Goal: Task Accomplishment & Management: Manage account settings

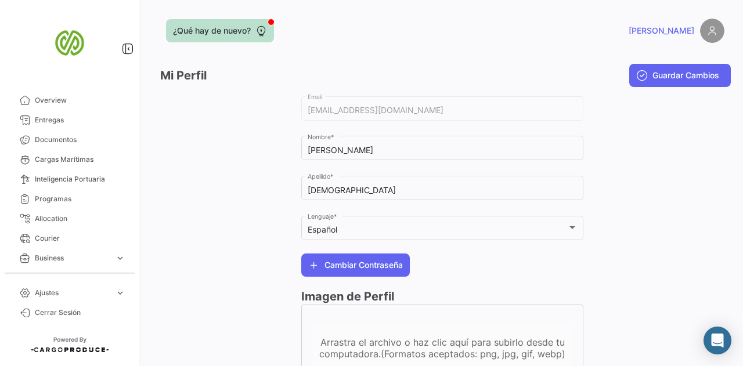
click at [222, 25] on span "¿Qué hay de nuevo?" at bounding box center [212, 31] width 78 height 12
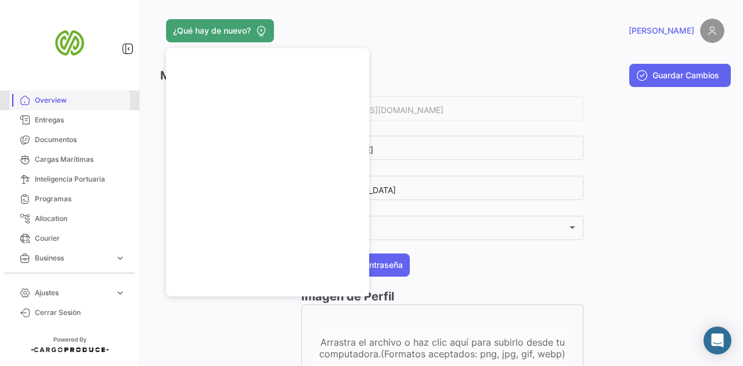
click at [93, 102] on span "Overview" at bounding box center [80, 100] width 91 height 10
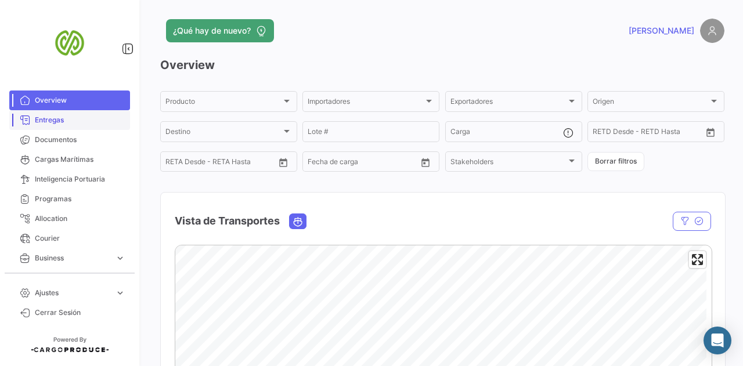
click at [86, 125] on link "Entregas" at bounding box center [69, 120] width 121 height 20
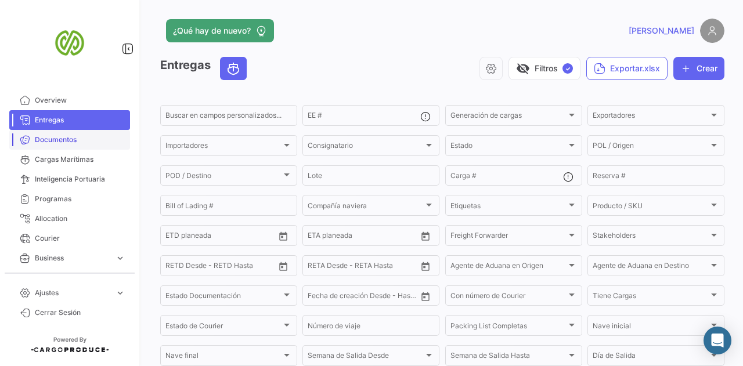
click at [85, 139] on span "Documentos" at bounding box center [80, 140] width 91 height 10
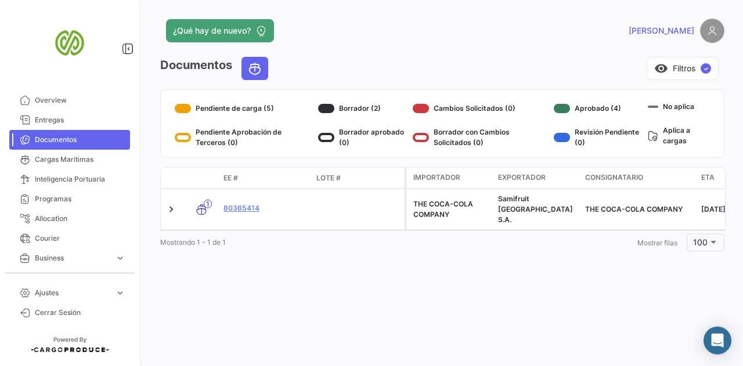
click at [331, 272] on div "¿Qué hay de nuevo? [PERSON_NAME] Documentos visibility Filtros ✓ EE # Lote # Ca…" at bounding box center [442, 183] width 601 height 366
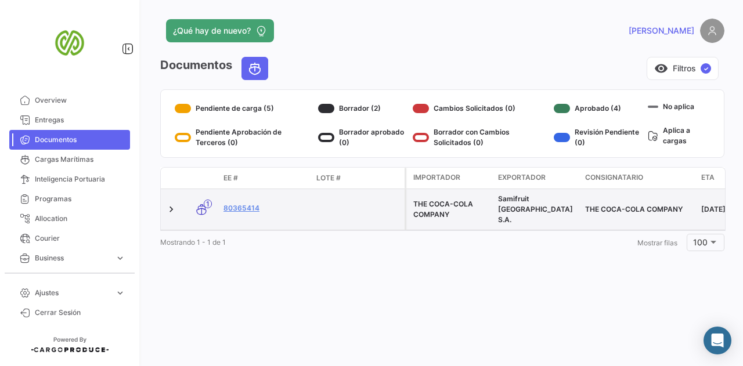
click at [275, 194] on datatable-body-cell "80365414" at bounding box center [265, 209] width 93 height 41
click at [249, 203] on link "80365414" at bounding box center [265, 208] width 84 height 10
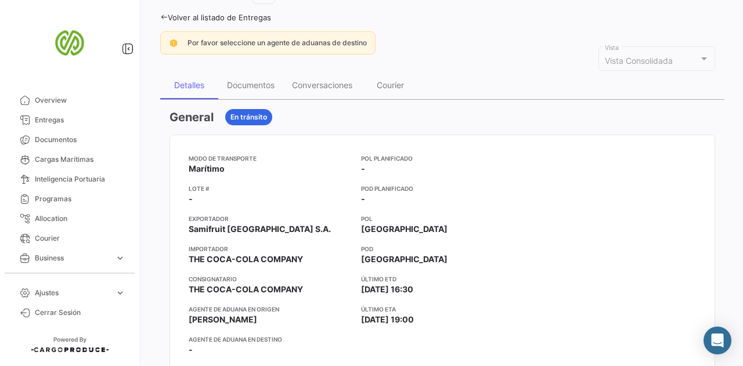
scroll to position [58, 0]
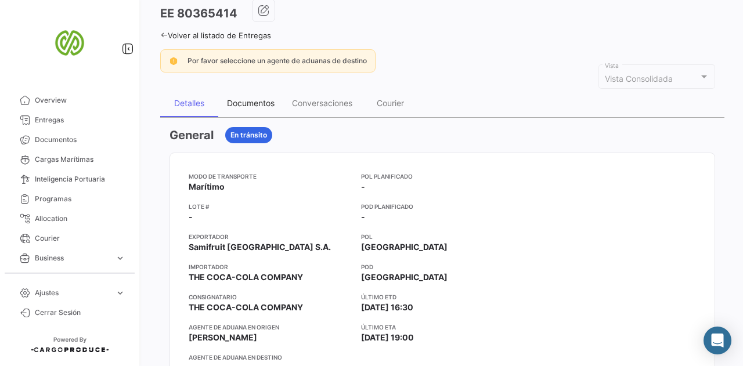
click at [250, 98] on div "Documentos" at bounding box center [251, 103] width 48 height 10
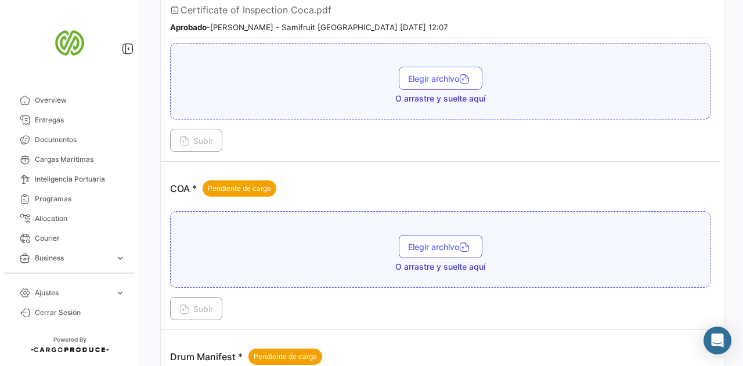
scroll to position [986, 0]
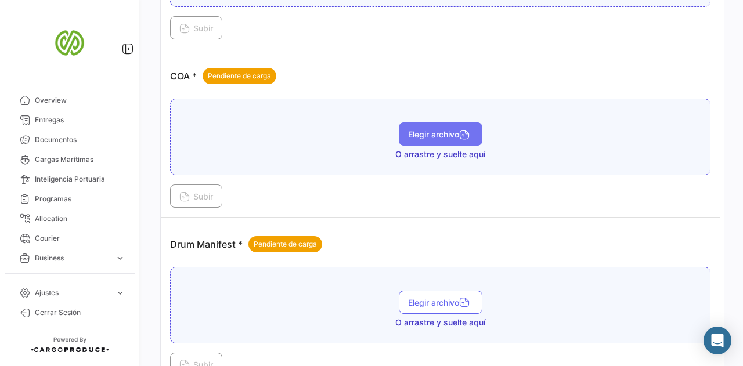
click at [414, 129] on span "Elegir archivo" at bounding box center [440, 134] width 65 height 10
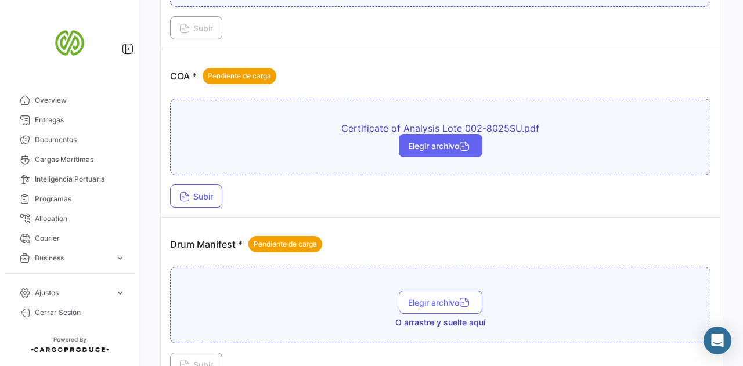
click at [471, 141] on span "Elegir archivo" at bounding box center [440, 146] width 65 height 10
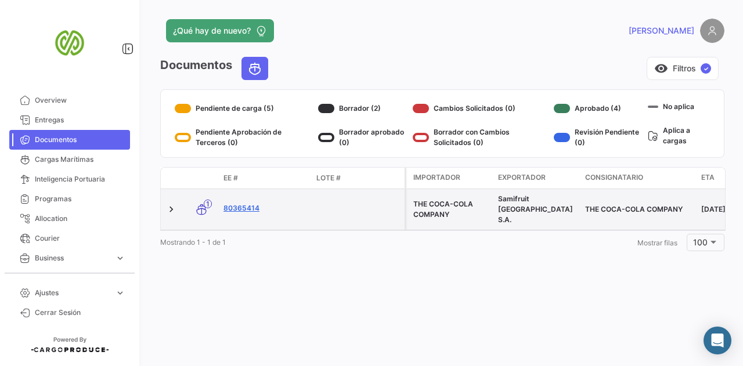
click at [233, 203] on link "80365414" at bounding box center [265, 208] width 84 height 10
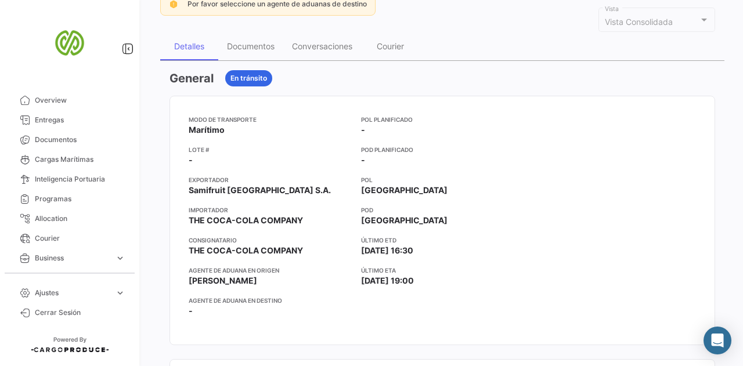
scroll to position [116, 0]
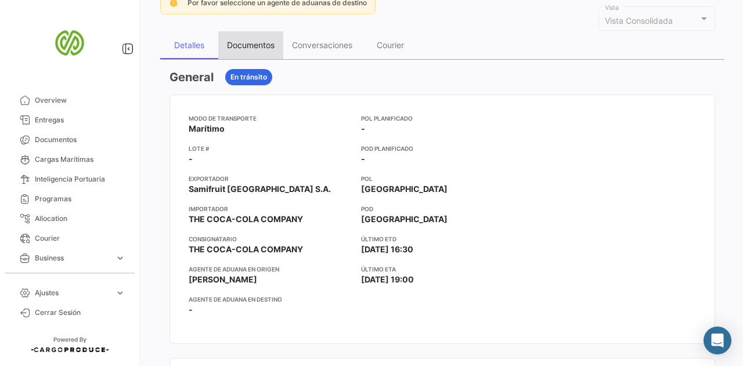
click at [254, 37] on div "Documentos" at bounding box center [250, 45] width 65 height 28
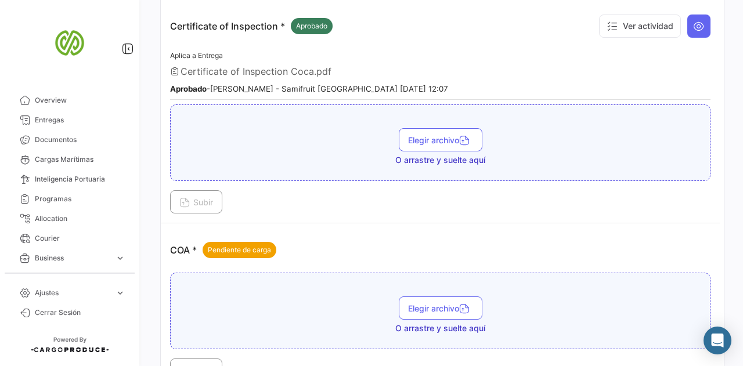
scroll to position [928, 0]
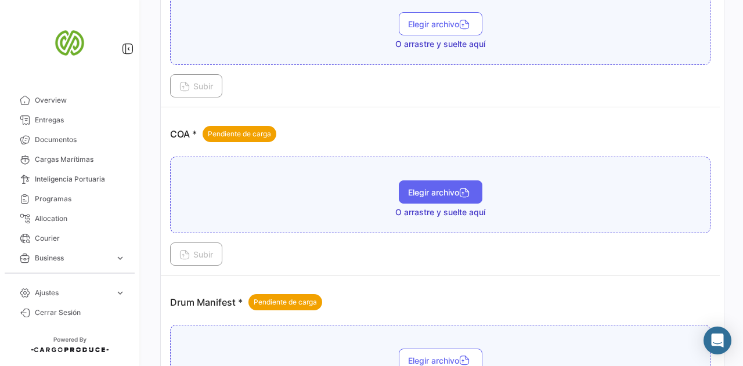
click at [455, 189] on button "Elegir archivo" at bounding box center [441, 191] width 84 height 23
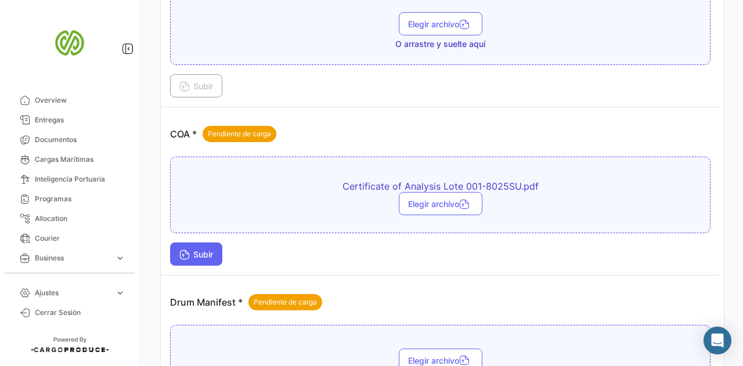
click at [196, 249] on span "Subir" at bounding box center [196, 254] width 34 height 10
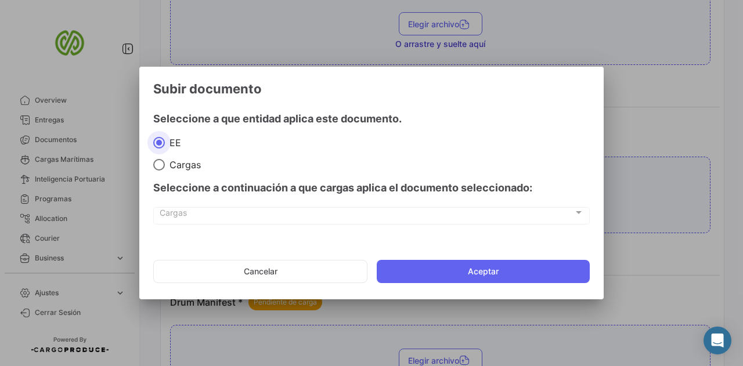
click at [479, 209] on div "Cargas Cargas" at bounding box center [372, 215] width 424 height 20
click at [576, 209] on div at bounding box center [578, 212] width 10 height 9
click at [194, 159] on span "Cargas" at bounding box center [183, 165] width 36 height 12
click at [165, 159] on input "Cargas" at bounding box center [159, 165] width 12 height 12
radio input "true"
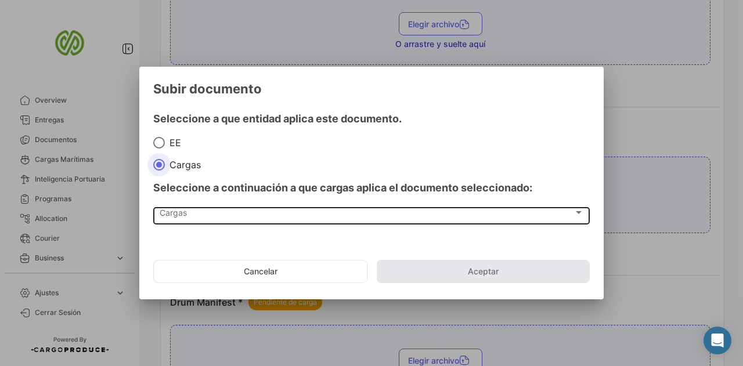
click at [312, 218] on div "Cargas" at bounding box center [367, 215] width 414 height 10
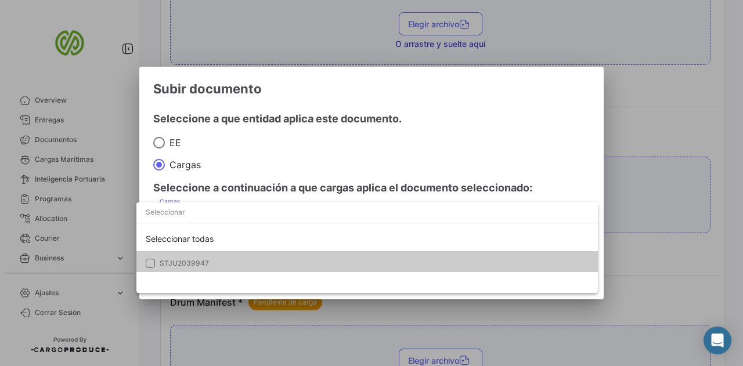
click at [497, 132] on div at bounding box center [371, 183] width 743 height 366
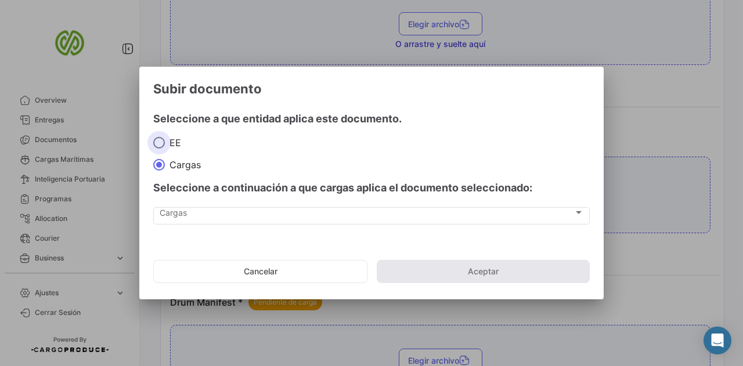
click at [171, 146] on span "EE" at bounding box center [173, 143] width 16 height 12
click at [165, 146] on input "EE" at bounding box center [159, 143] width 12 height 12
radio input "true"
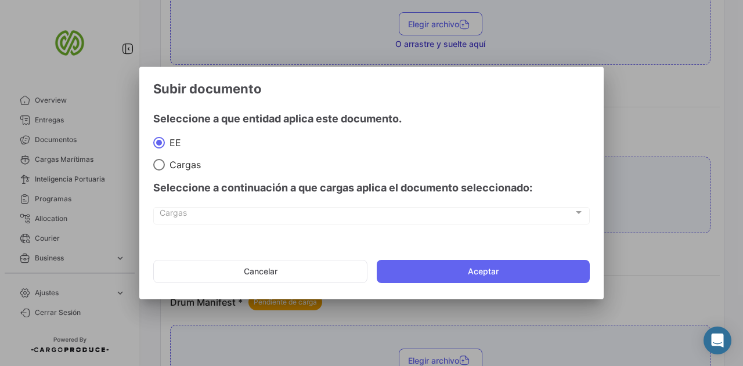
click at [429, 220] on div "Cargas Cargas" at bounding box center [372, 215] width 424 height 20
click at [585, 209] on div "Cargas Cargas" at bounding box center [371, 215] width 436 height 20
click at [576, 213] on div at bounding box center [579, 212] width 6 height 3
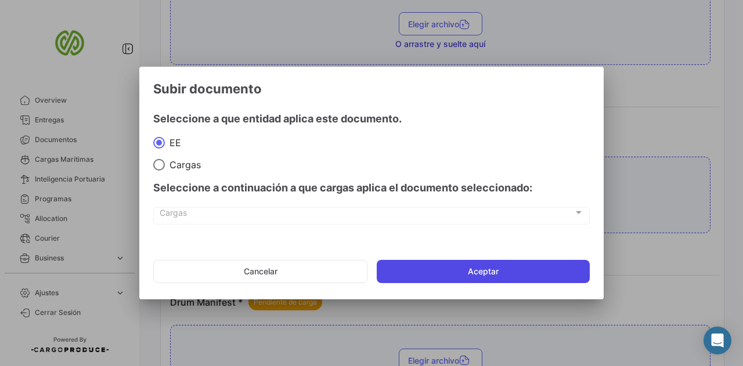
click at [417, 266] on button "Aceptar" at bounding box center [483, 271] width 213 height 23
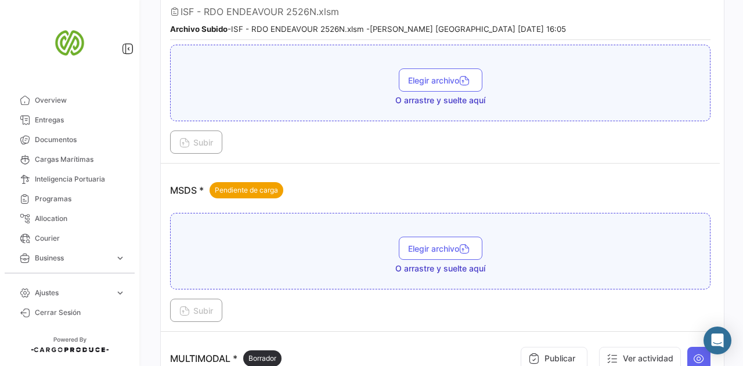
scroll to position [1799, 0]
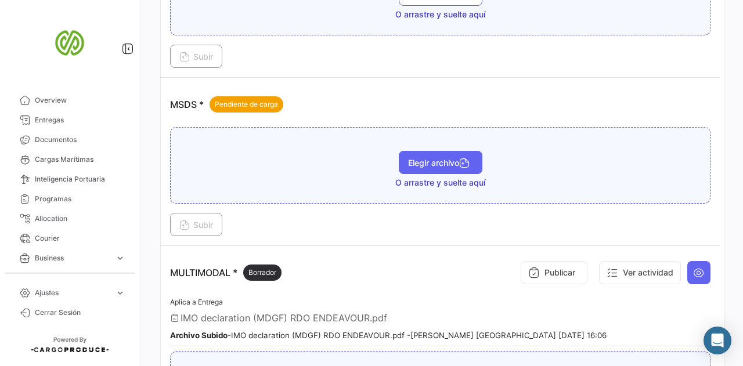
click at [431, 158] on span "Elegir archivo" at bounding box center [440, 163] width 65 height 10
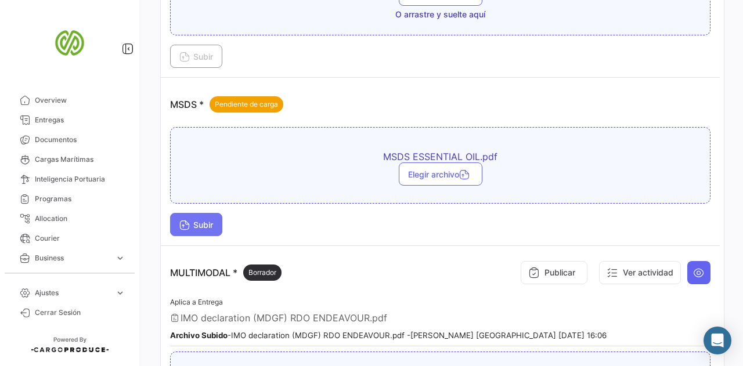
click at [200, 220] on span "Subir" at bounding box center [196, 225] width 34 height 10
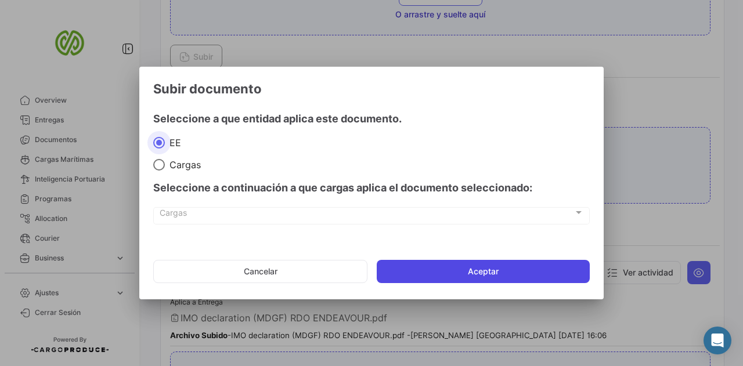
click at [443, 279] on button "Aceptar" at bounding box center [483, 271] width 213 height 23
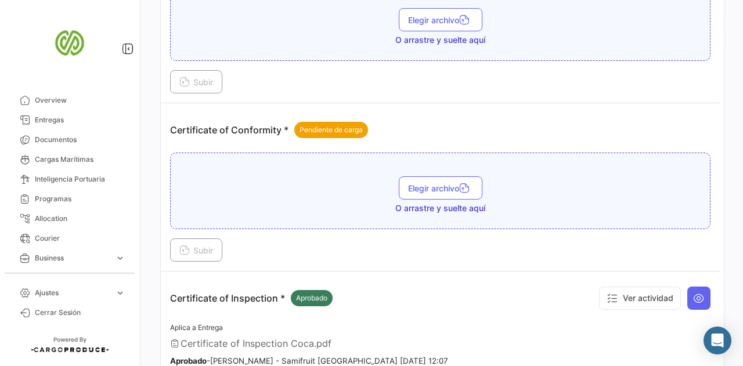
scroll to position [522, 0]
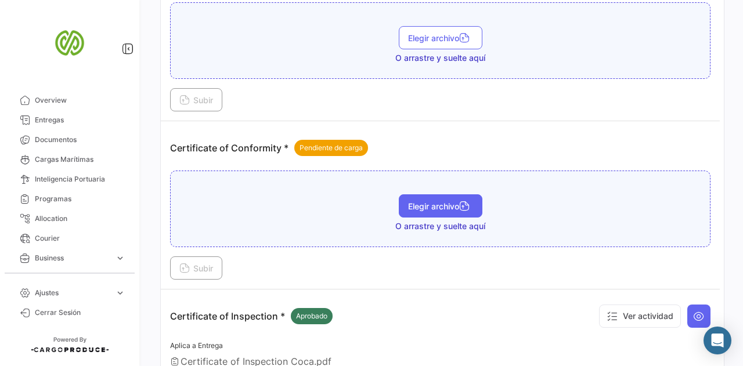
click at [442, 208] on button "Elegir archivo" at bounding box center [441, 205] width 84 height 23
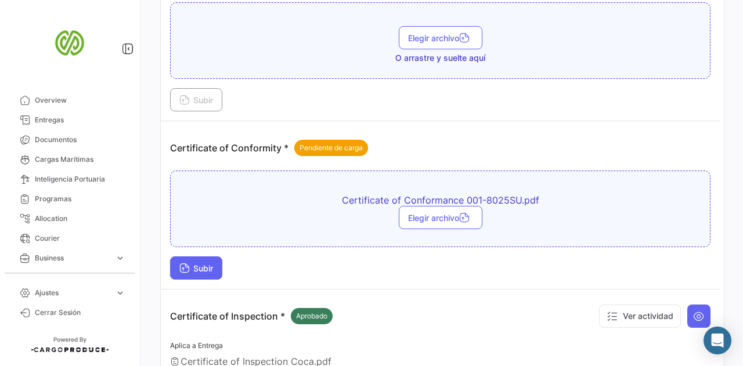
click at [207, 267] on span "Subir" at bounding box center [196, 268] width 34 height 10
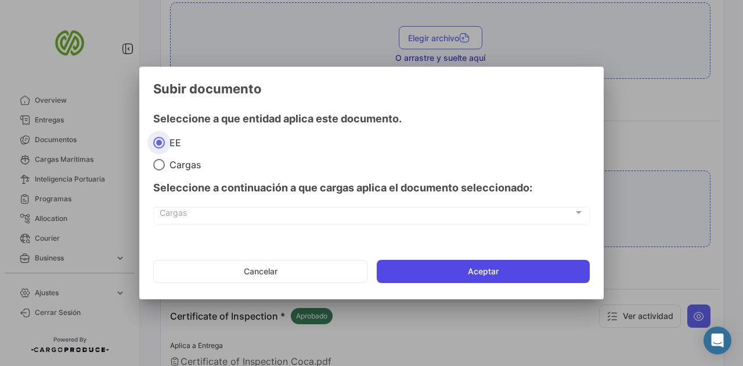
click at [436, 272] on button "Aceptar" at bounding box center [483, 271] width 213 height 23
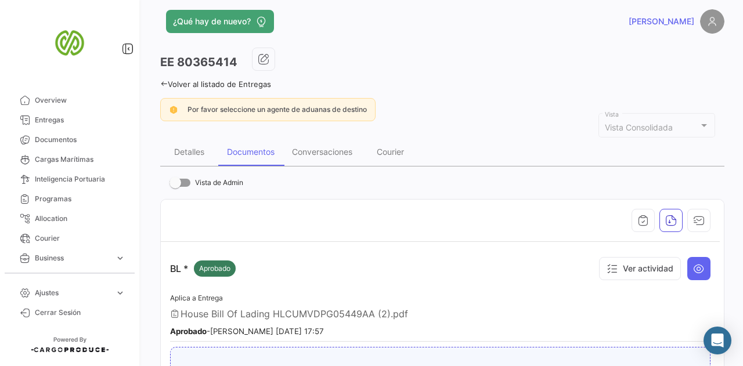
scroll to position [0, 0]
